Goal: Task Accomplishment & Management: Manage account settings

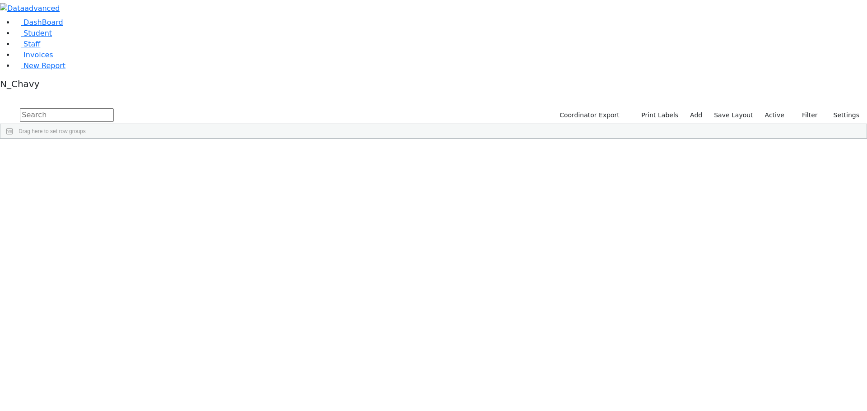
click at [779, 108] on label "Active" at bounding box center [775, 115] width 28 height 14
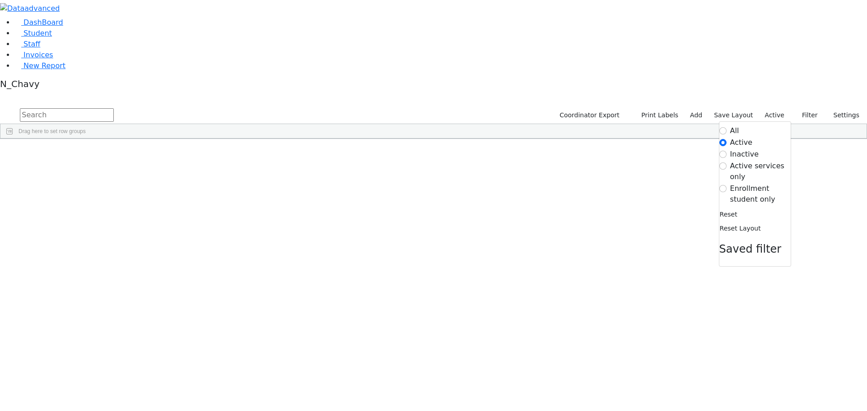
click at [752, 183] on label "Enrollment student only" at bounding box center [760, 194] width 60 height 22
click at [726, 185] on input "Enrollment student only" at bounding box center [722, 188] width 7 height 7
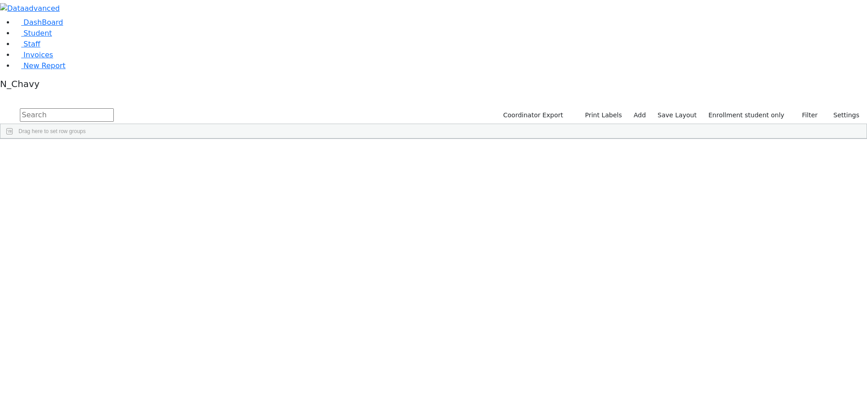
click at [93, 229] on div "Bochner" at bounding box center [69, 235] width 46 height 13
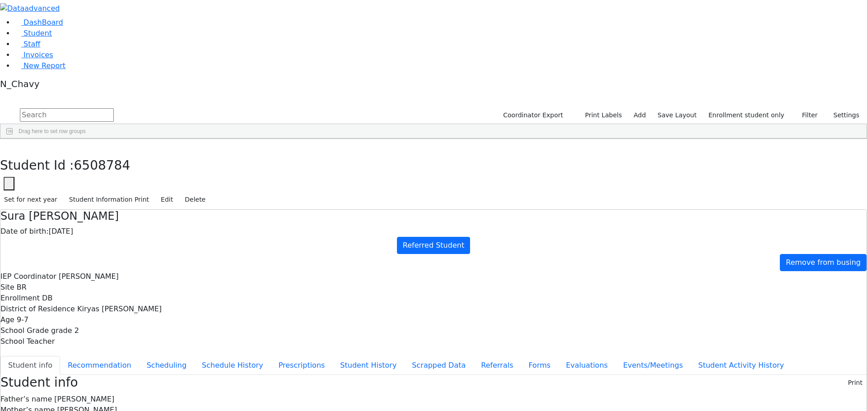
scroll to position [27, 0]
click at [615, 356] on button "Events/Meetings" at bounding box center [652, 365] width 75 height 19
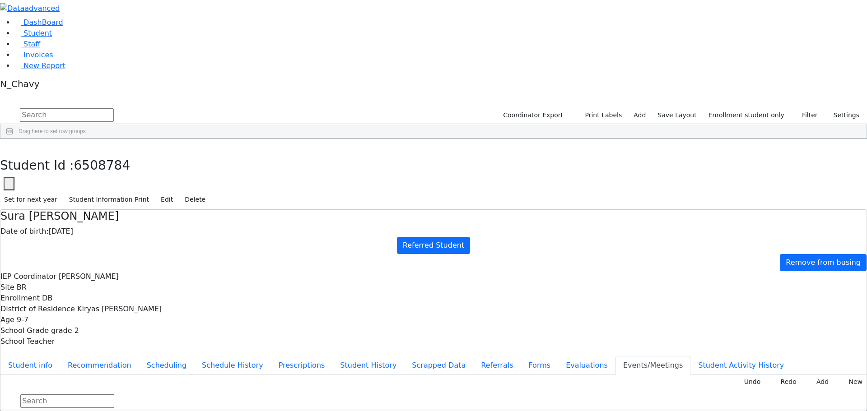
type input "2025-10-21"
click at [473, 356] on button "Referrals" at bounding box center [496, 365] width 47 height 19
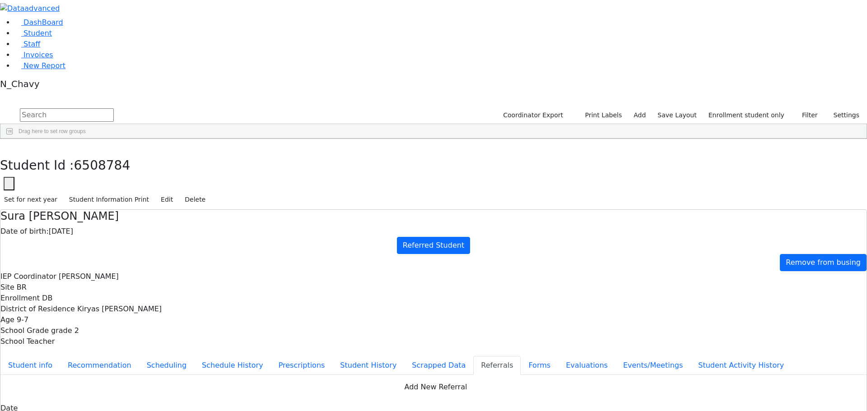
copy div "Sura Peshy is developmentally delayed and attends Legadel school. Parents are r…"
click at [52, 37] on link "Student" at bounding box center [32, 33] width 37 height 9
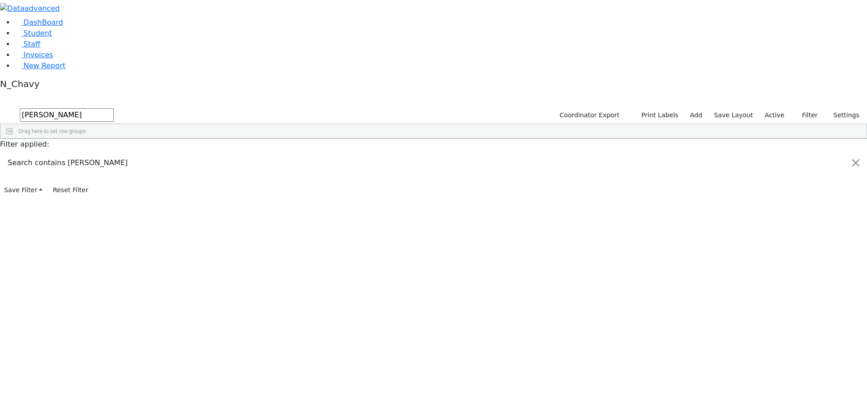
type input "[PERSON_NAME]"
click at [93, 153] on div "[PERSON_NAME]" at bounding box center [69, 159] width 46 height 13
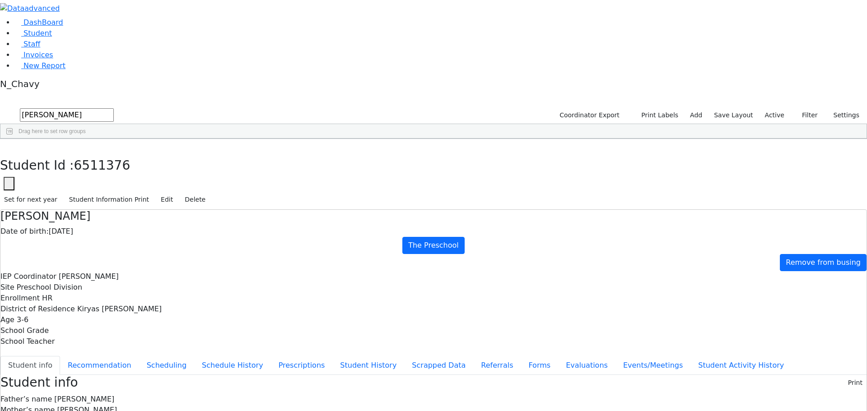
scroll to position [1, 0]
click at [49, 37] on link "Student" at bounding box center [32, 33] width 37 height 9
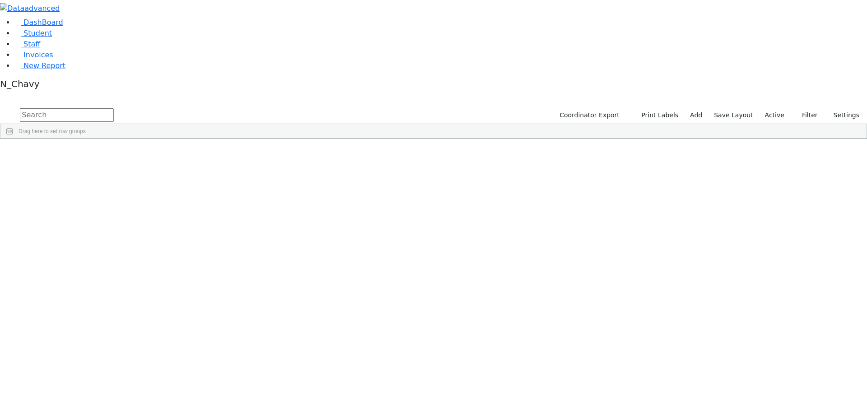
click at [114, 108] on input "text" at bounding box center [67, 115] width 94 height 14
type input "bassul"
click at [93, 153] on div "Bassul" at bounding box center [69, 159] width 46 height 13
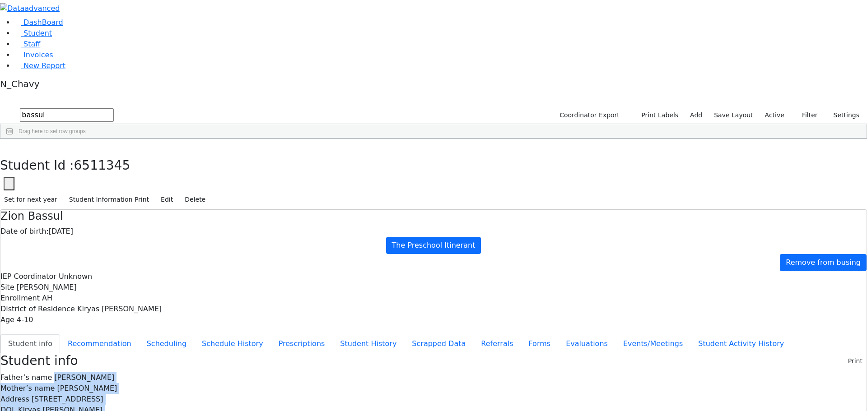
drag, startPoint x: 352, startPoint y: 126, endPoint x: 430, endPoint y: 241, distance: 139.0
click at [114, 373] on span "Joel Bassul" at bounding box center [84, 377] width 60 height 9
drag, startPoint x: 351, startPoint y: 128, endPoint x: 406, endPoint y: 270, distance: 152.2
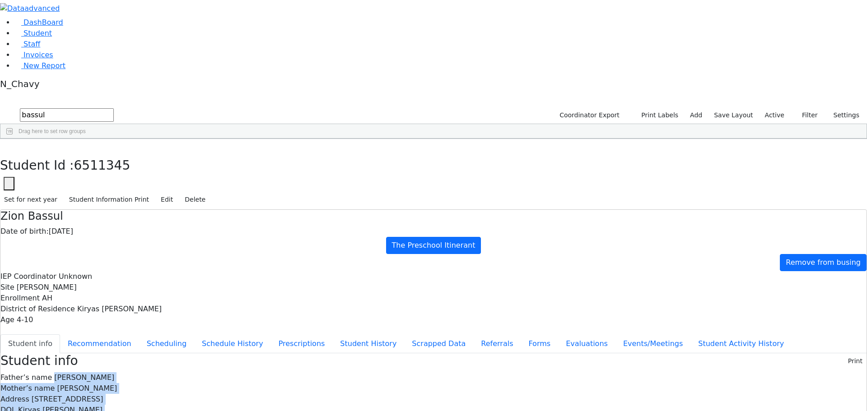
drag, startPoint x: 350, startPoint y: 130, endPoint x: 433, endPoint y: 277, distance: 169.0
drag, startPoint x: 352, startPoint y: 127, endPoint x: 408, endPoint y: 284, distance: 167.3
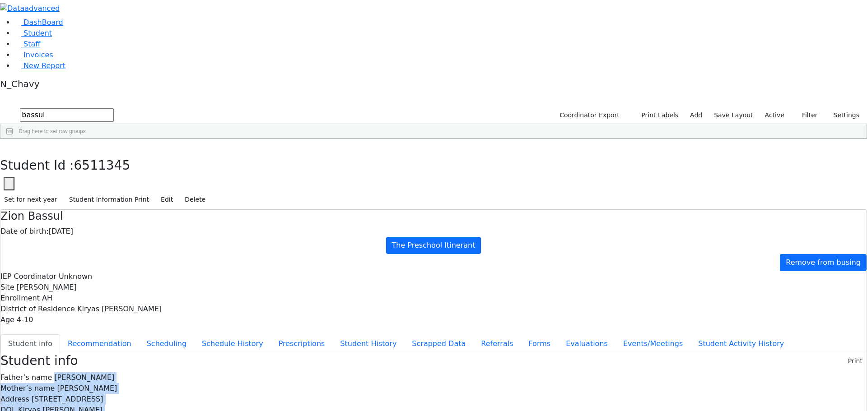
drag, startPoint x: 235, startPoint y: 58, endPoint x: 267, endPoint y: 61, distance: 32.2
click at [267, 210] on div "Zion Bassul Date of birth: 12/31/2020 The Preschool Itinerant Remove from busing" at bounding box center [433, 241] width 866 height 62
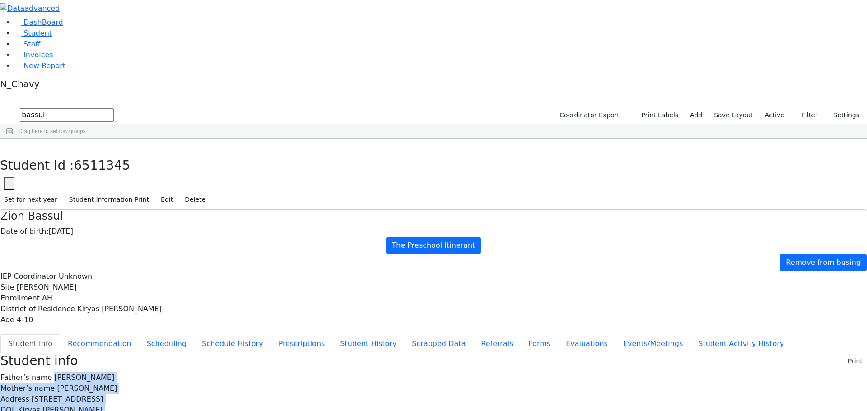
drag, startPoint x: 351, startPoint y: 127, endPoint x: 388, endPoint y: 223, distance: 103.4
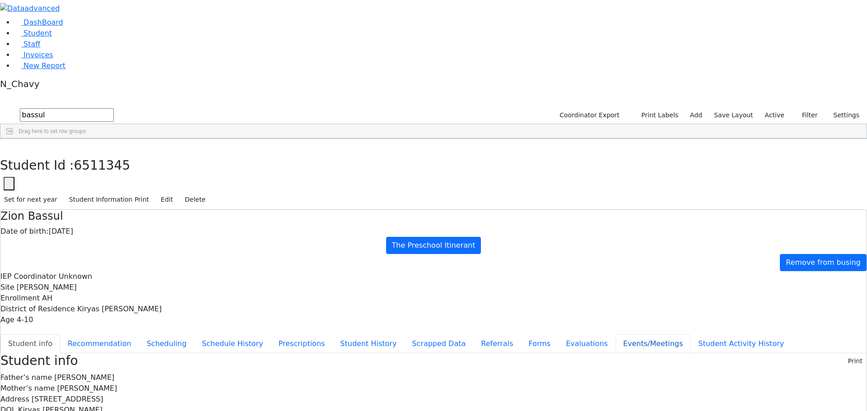
click at [615, 334] on button "Events/Meetings" at bounding box center [652, 343] width 75 height 19
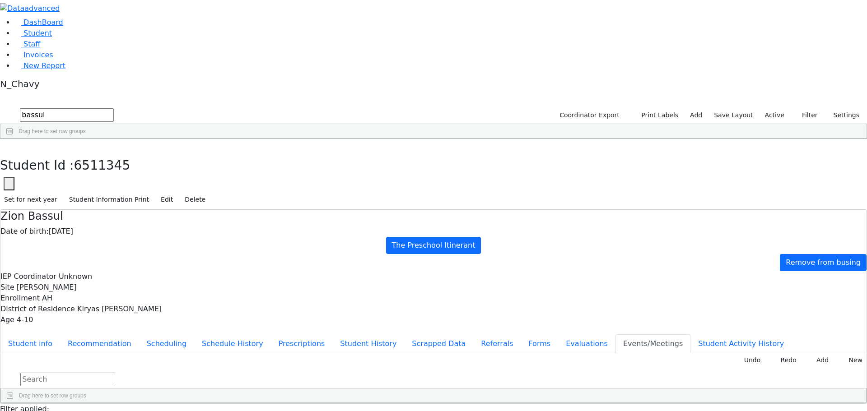
click at [60, 334] on button "Student info" at bounding box center [30, 343] width 60 height 19
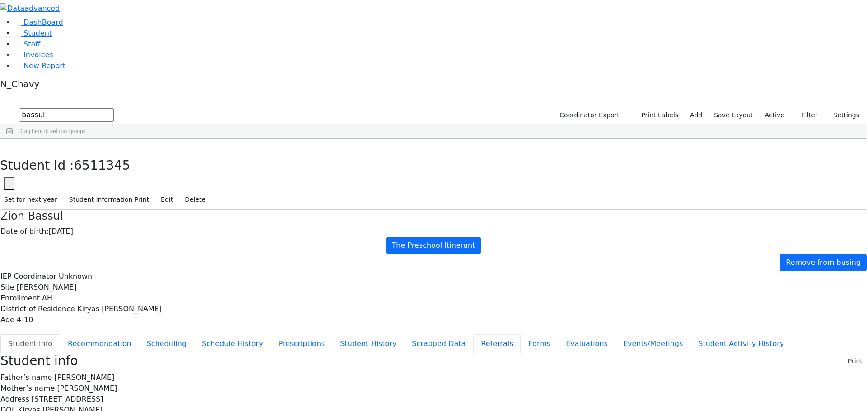
click at [473, 334] on button "Referrals" at bounding box center [496, 343] width 47 height 19
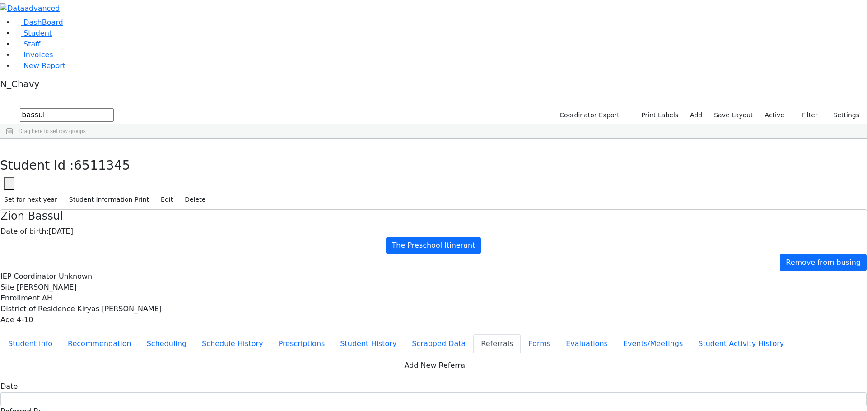
copy div "Zion has gross motor delays. Zion has gross motor delays."
click at [558, 334] on button "Evaluations" at bounding box center [586, 343] width 57 height 19
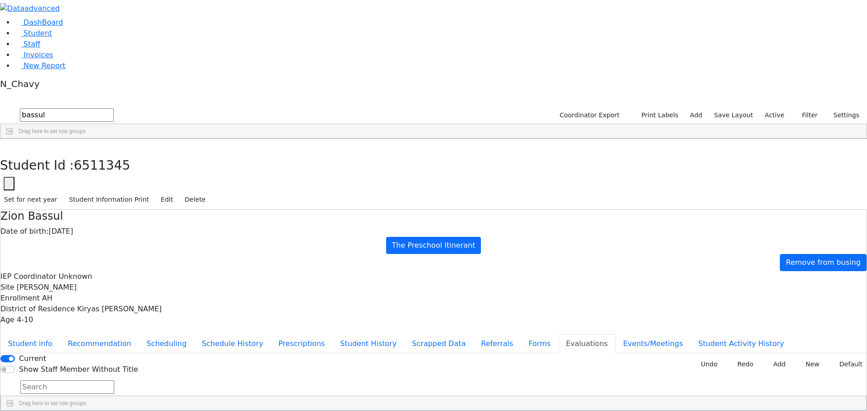
checkbox input "true"
click at [657, 357] on button "New Invoice" at bounding box center [662, 364] width 52 height 14
type input "2025-10-06"
type input "PSKJ 31"
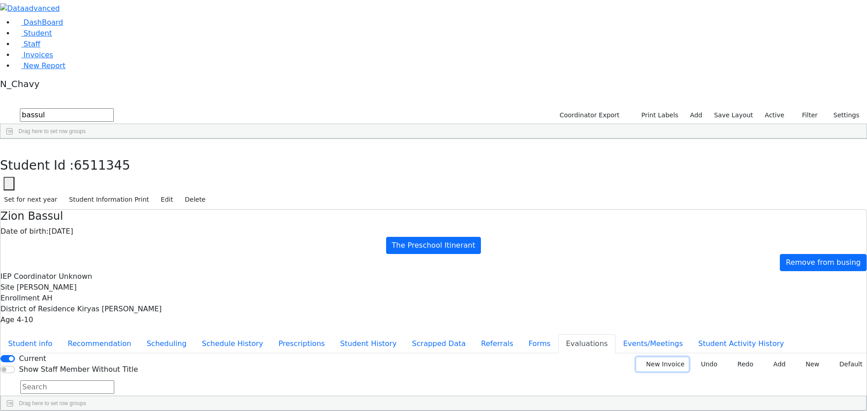
type input "185890"
type input "2024-0950"
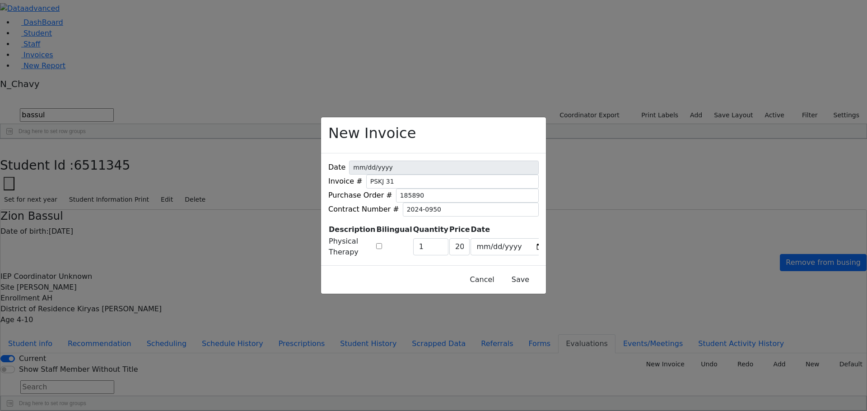
click at [382, 243] on input "checkbox" at bounding box center [379, 246] width 6 height 6
checkbox input "true"
type input "249"
click at [501, 280] on button "Save" at bounding box center [520, 279] width 40 height 17
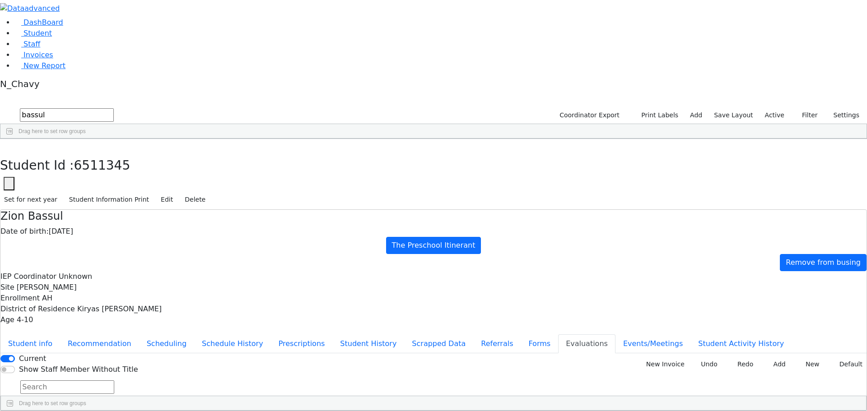
click at [9, 146] on icon "button" at bounding box center [6, 148] width 5 height 5
click at [774, 108] on label "Active" at bounding box center [772, 115] width 28 height 14
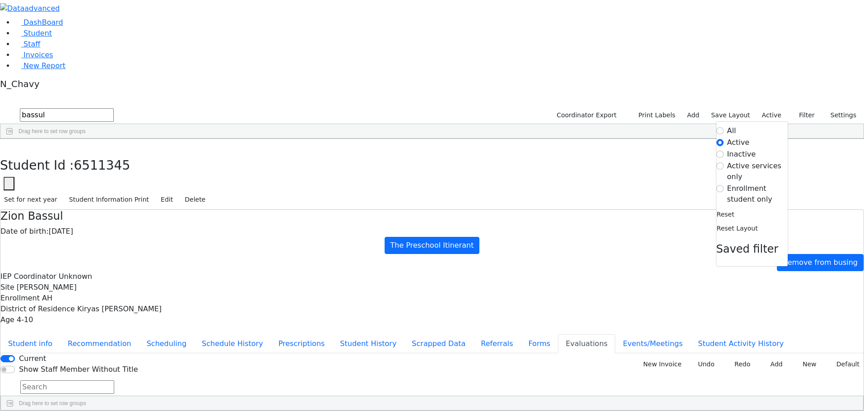
click at [742, 183] on label "Enrollment student only" at bounding box center [757, 194] width 60 height 22
click at [724, 185] on input "Enrollment student only" at bounding box center [719, 188] width 7 height 7
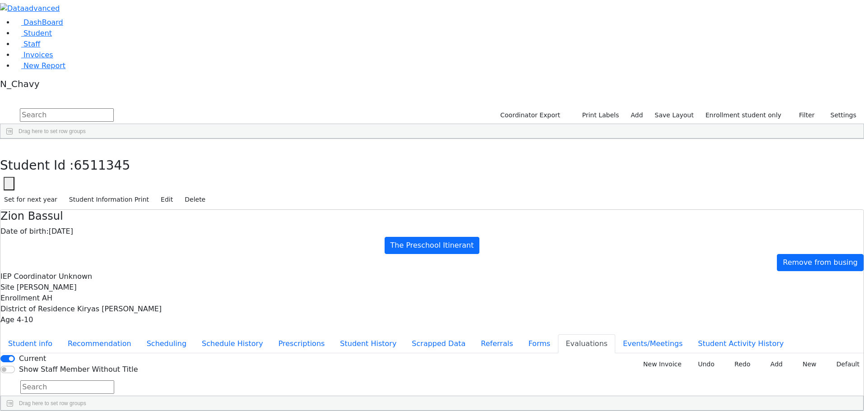
click at [93, 179] on div "Babad" at bounding box center [69, 185] width 46 height 13
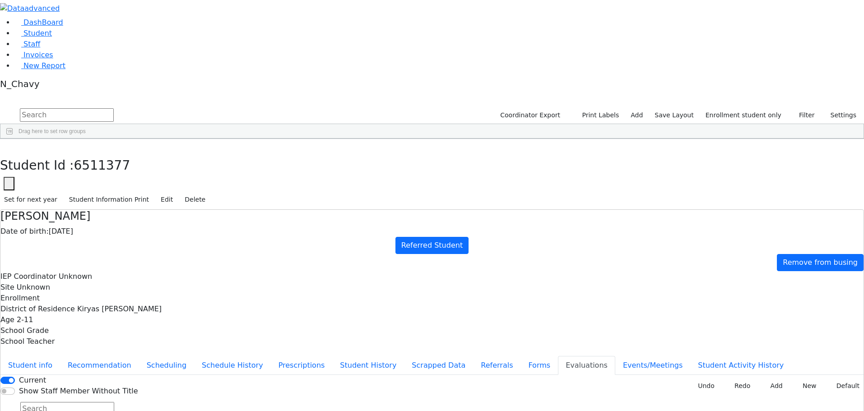
type input "f"
type input "2025-09-30"
click at [104, 191] on div "Babad" at bounding box center [77, 197] width 53 height 13
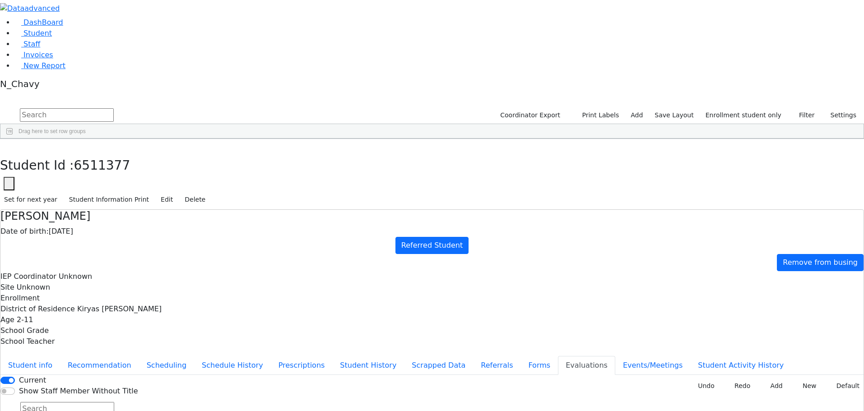
click at [104, 191] on div "Babad" at bounding box center [77, 197] width 53 height 13
type input "f"
type input "2025-09-30"
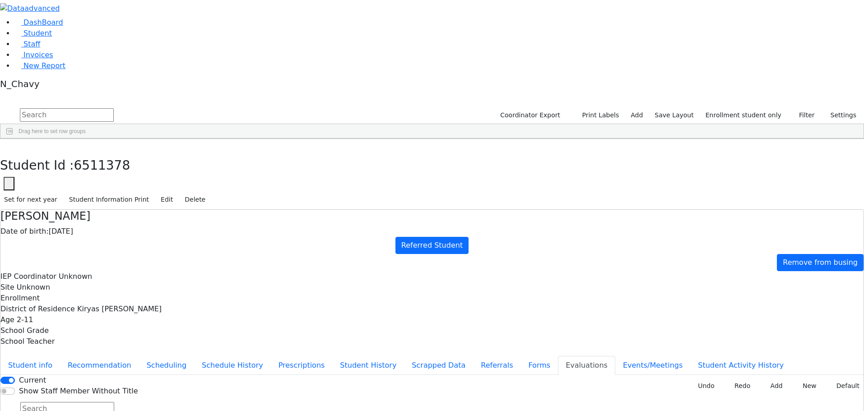
click at [104, 179] on div "Babad" at bounding box center [77, 185] width 53 height 13
click at [520, 356] on button "Forms" at bounding box center [538, 365] width 37 height 19
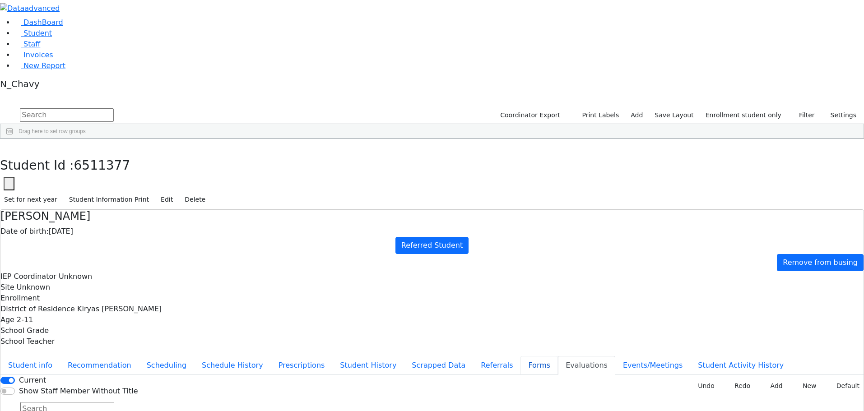
type input "Mrs. Chana Babad"
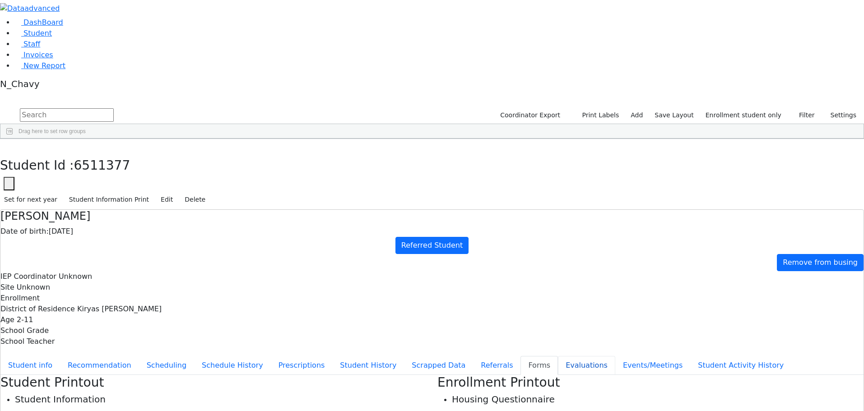
click at [558, 356] on button "Evaluations" at bounding box center [586, 365] width 57 height 19
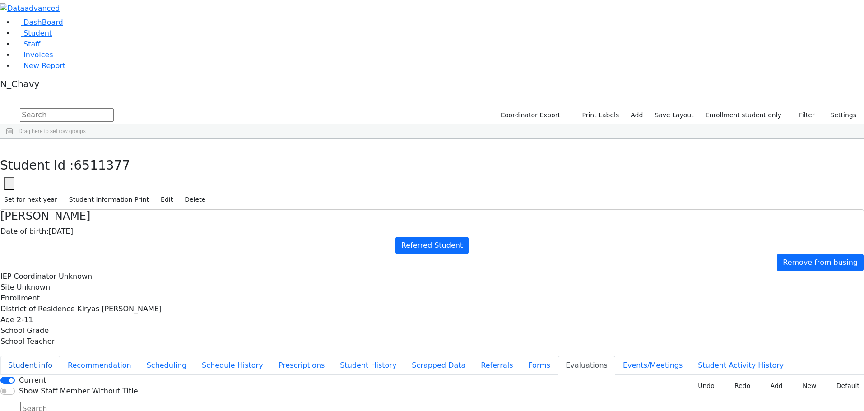
click at [60, 356] on button "Student info" at bounding box center [30, 365] width 60 height 19
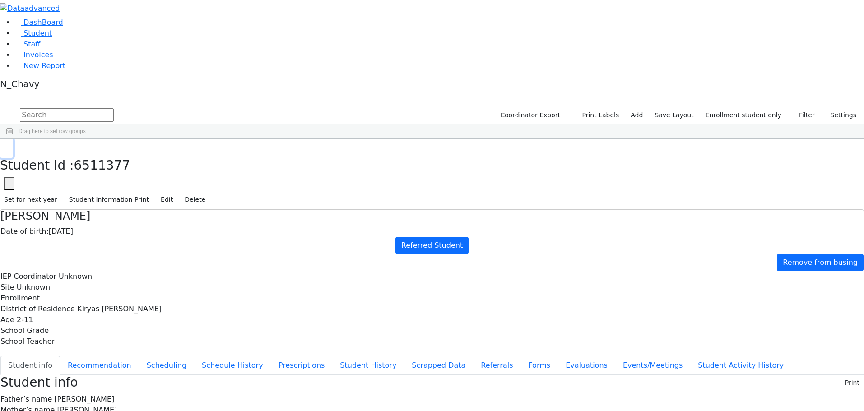
click at [4, 146] on use "button" at bounding box center [4, 146] width 0 height 0
click at [104, 318] on div "Feldman" at bounding box center [77, 324] width 53 height 13
click at [558, 356] on button "Evaluations" at bounding box center [586, 365] width 57 height 19
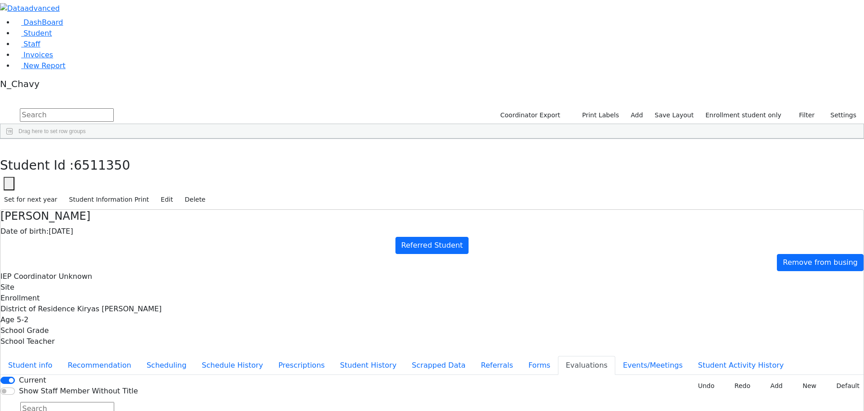
type input "ru"
type input "2025-09-29"
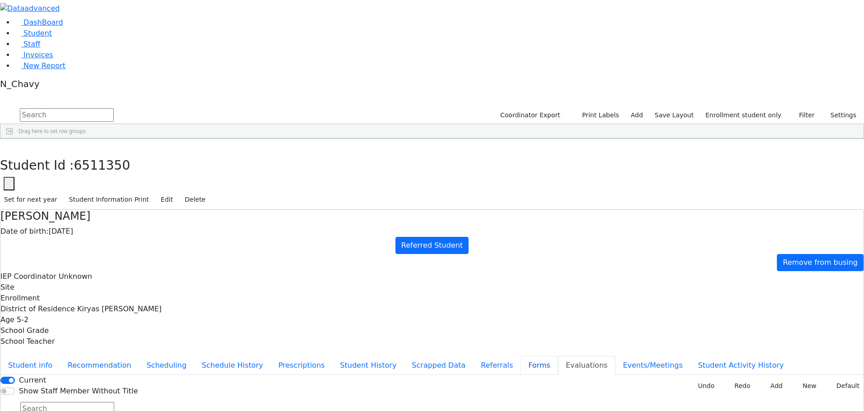
click at [520, 356] on button "Forms" at bounding box center [538, 365] width 37 height 19
type input "Mrs. Feige Feldman"
